Goal: Information Seeking & Learning: Learn about a topic

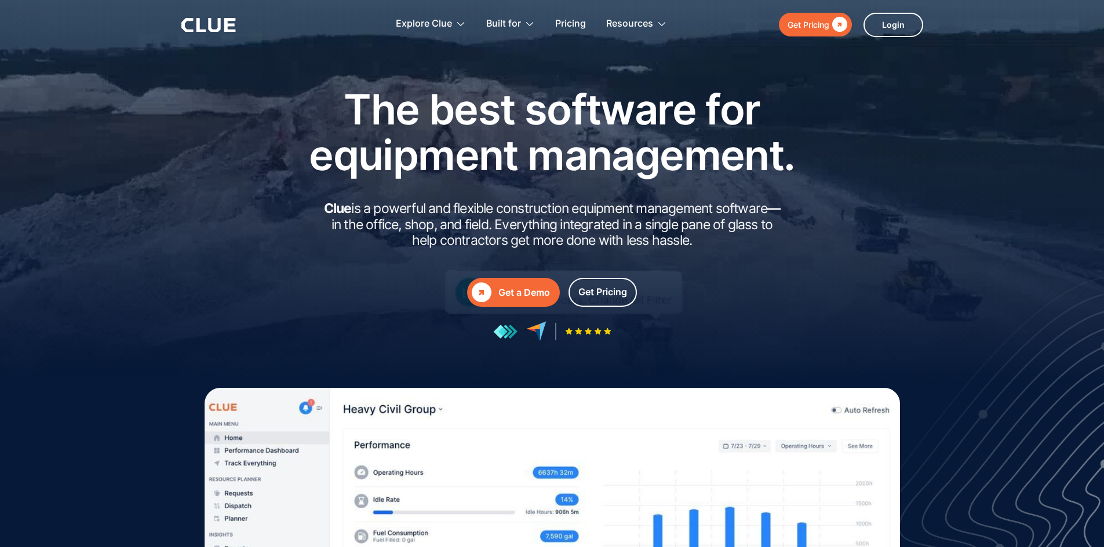
drag, startPoint x: 429, startPoint y: 101, endPoint x: 494, endPoint y: 115, distance: 66.8
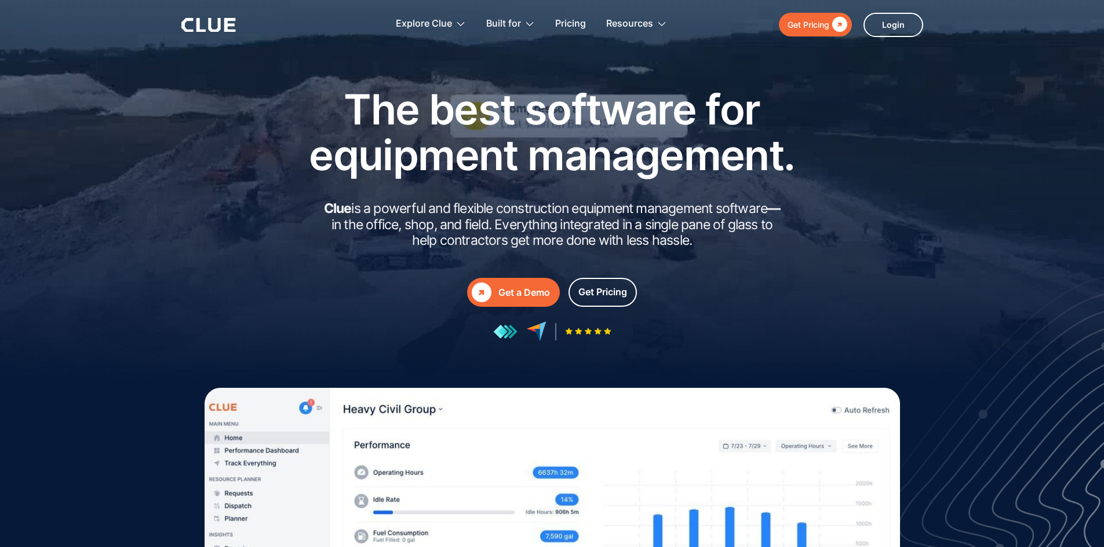
click at [494, 115] on h1 "The best software for equipment management." at bounding box center [551, 132] width 521 height 92
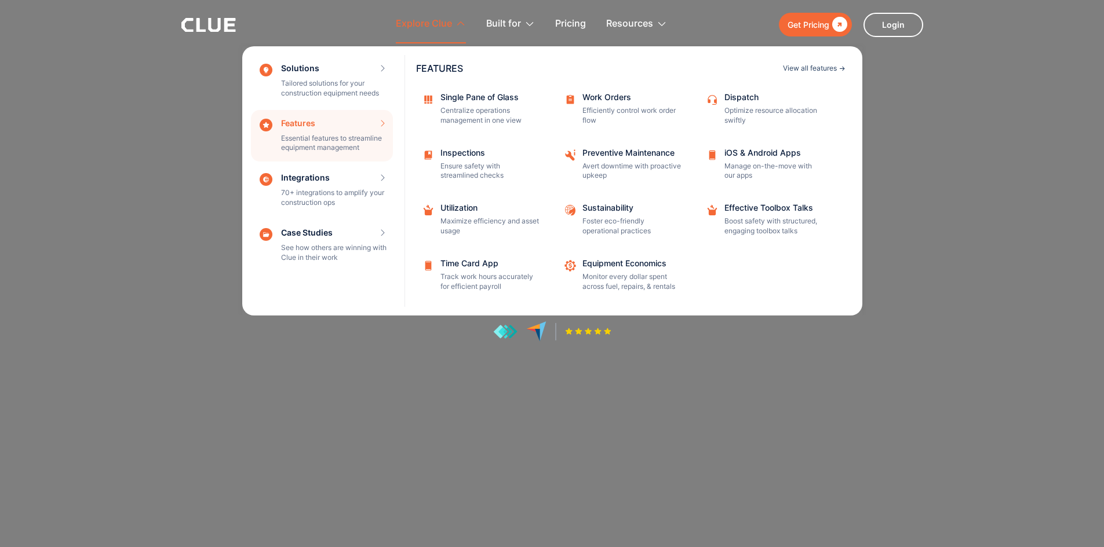
click at [790, 66] on div "View all features" at bounding box center [810, 68] width 54 height 7
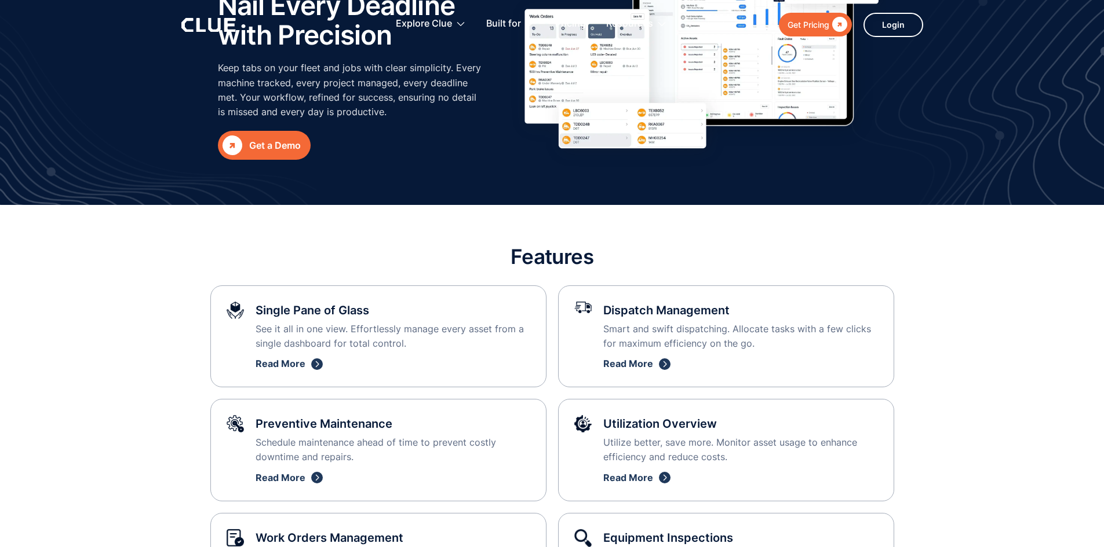
scroll to position [348, 0]
